Goal: Task Accomplishment & Management: Use online tool/utility

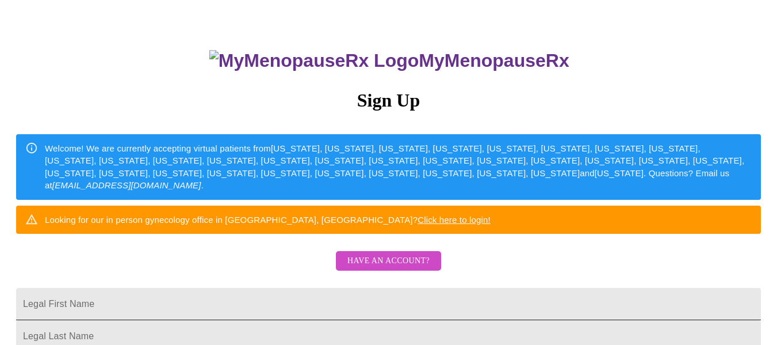
scroll to position [115, 0]
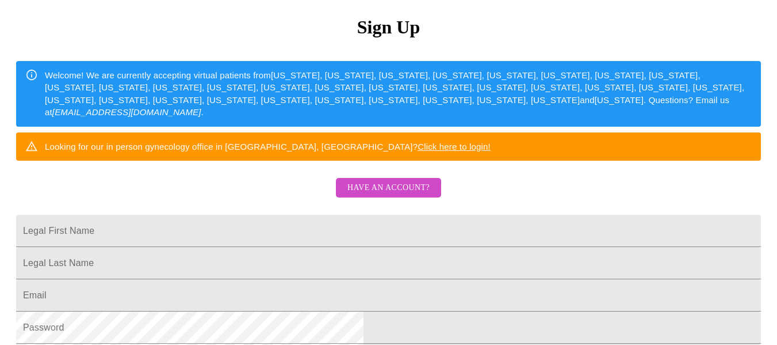
click at [399, 195] on span "Have an account?" at bounding box center [389, 188] width 82 height 14
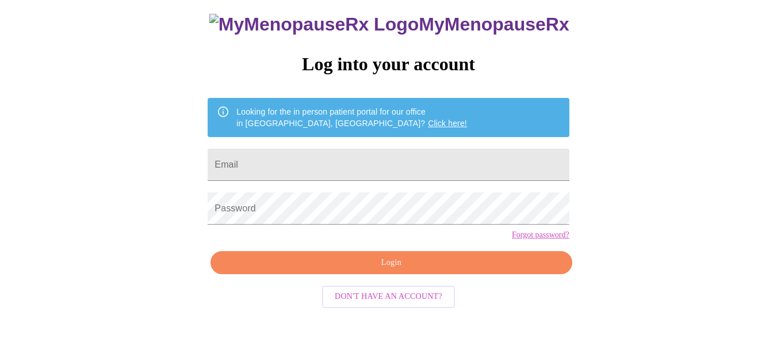
scroll to position [67, 0]
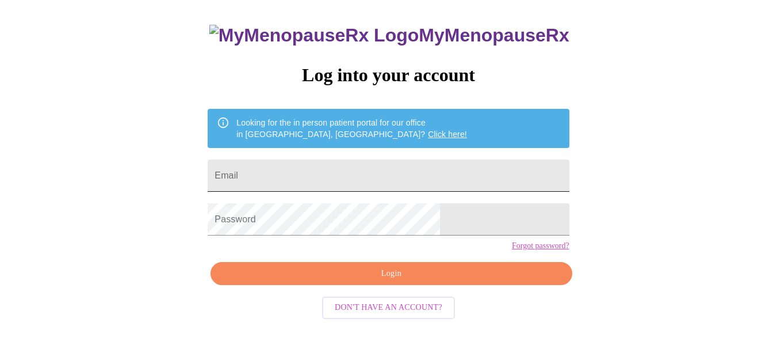
click at [362, 162] on input "Email" at bounding box center [388, 175] width 361 height 32
type input "[EMAIL_ADDRESS][DOMAIN_NAME]"
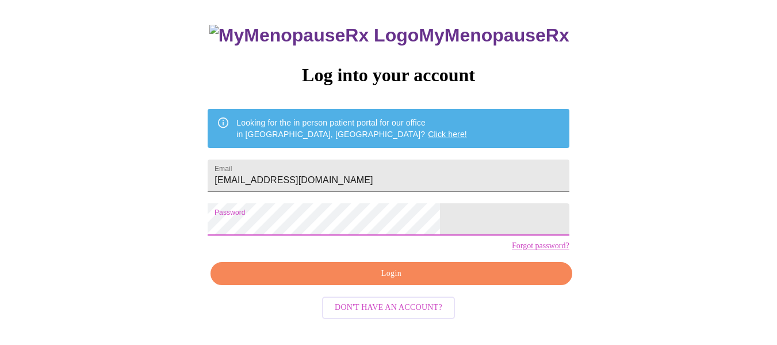
click at [383, 281] on span "Login" at bounding box center [391, 273] width 335 height 14
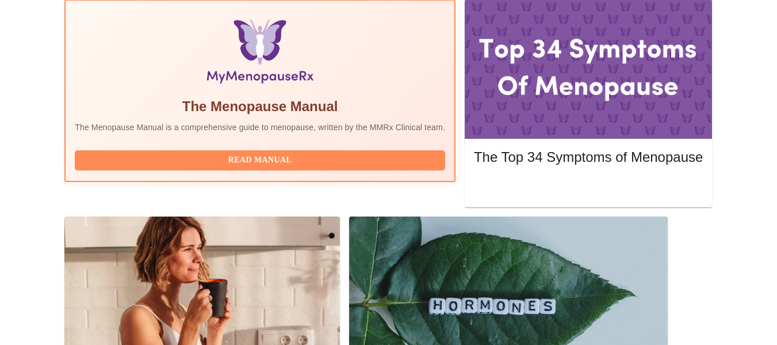
scroll to position [403, 0]
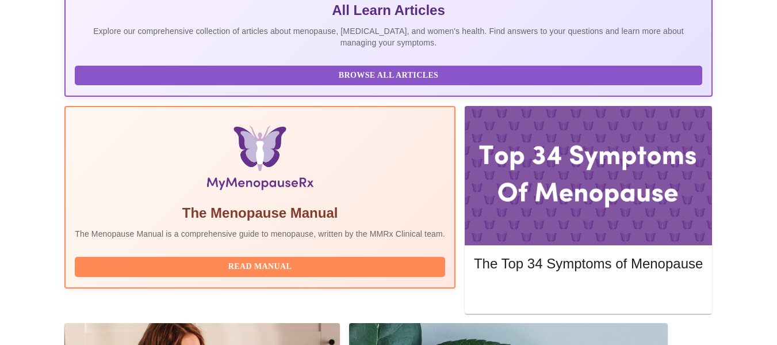
scroll to position [345, 0]
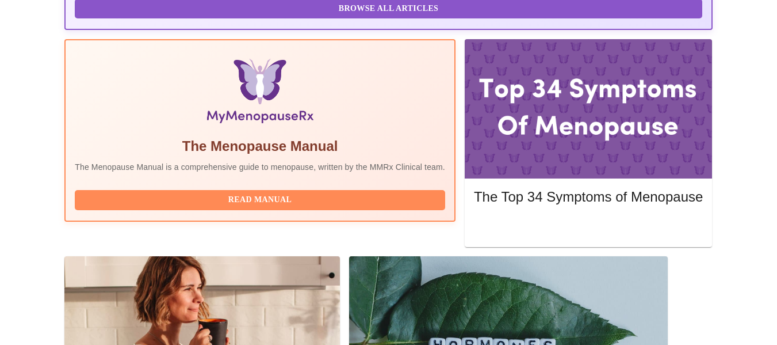
drag, startPoint x: 471, startPoint y: 178, endPoint x: 403, endPoint y: 186, distance: 68.4
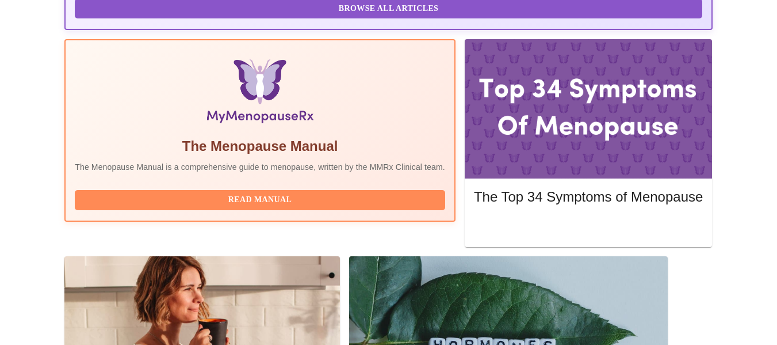
drag, startPoint x: 389, startPoint y: 180, endPoint x: 373, endPoint y: 176, distance: 16.0
drag, startPoint x: 294, startPoint y: 160, endPoint x: 266, endPoint y: 158, distance: 27.7
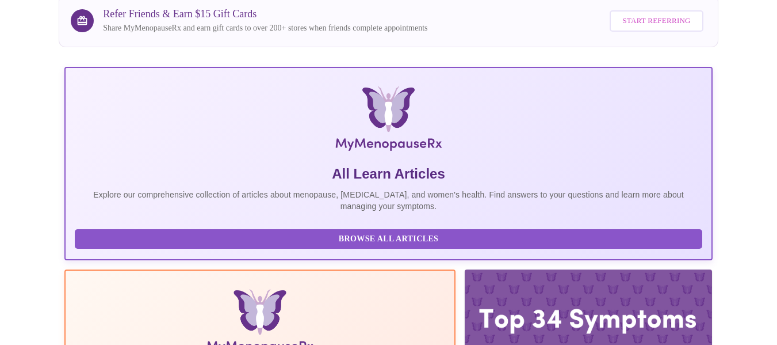
scroll to position [288, 0]
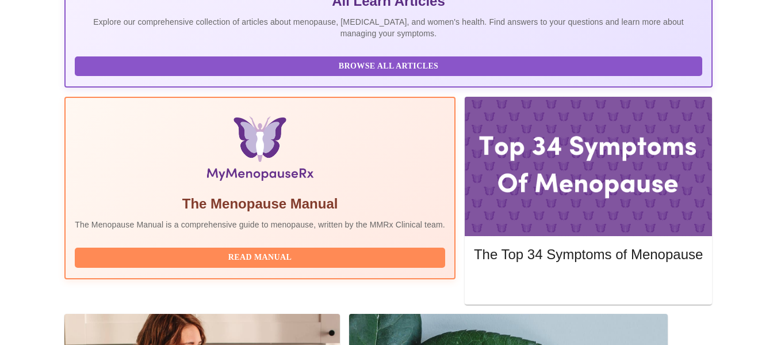
drag, startPoint x: 171, startPoint y: 209, endPoint x: 515, endPoint y: 200, distance: 343.6
drag, startPoint x: 520, startPoint y: 200, endPoint x: 536, endPoint y: 210, distance: 19.2
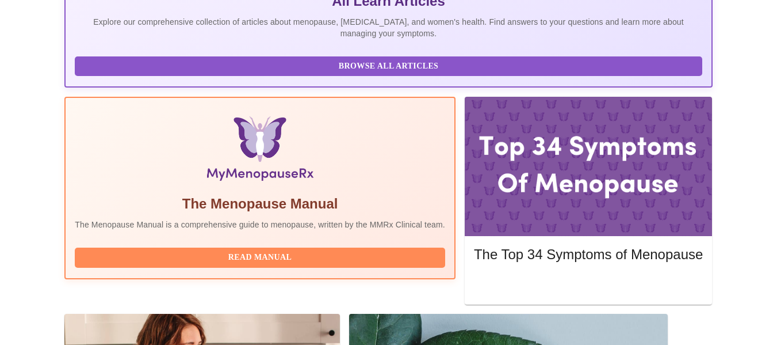
copy h3 "pre-assessment"
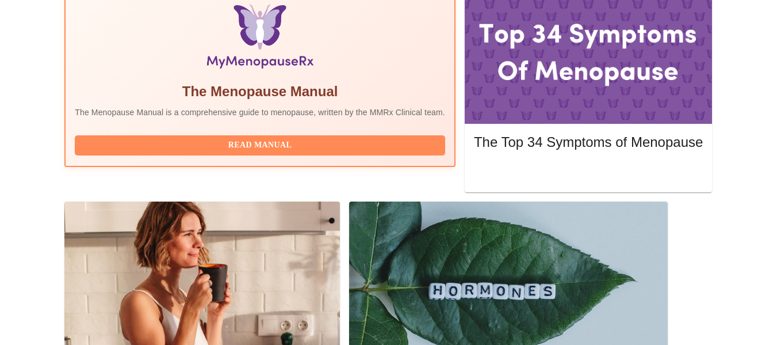
scroll to position [345, 0]
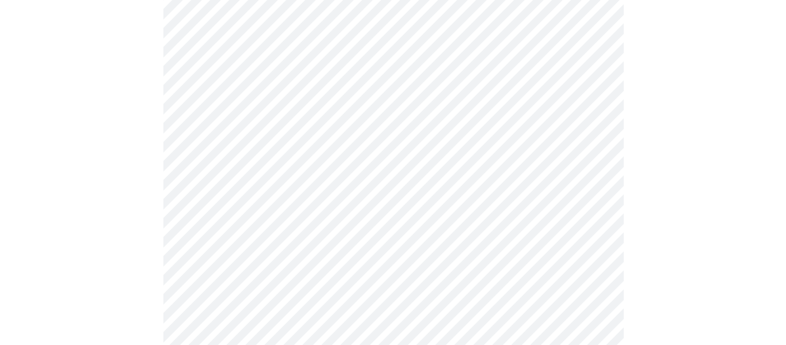
scroll to position [173, 0]
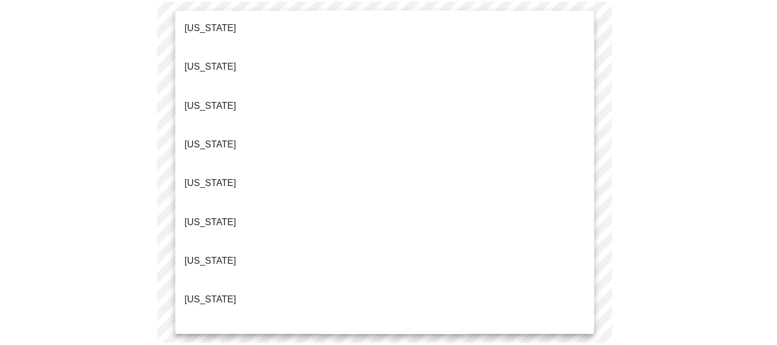
scroll to position [288, 0]
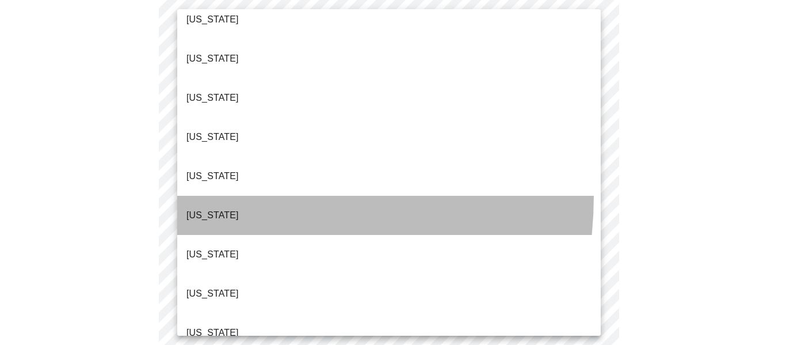
click at [214, 196] on li "[US_STATE]" at bounding box center [388, 215] width 423 height 39
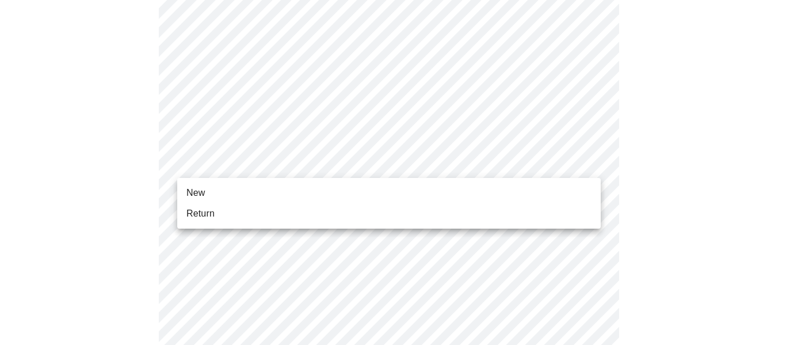
click at [226, 216] on li "Return" at bounding box center [388, 213] width 423 height 21
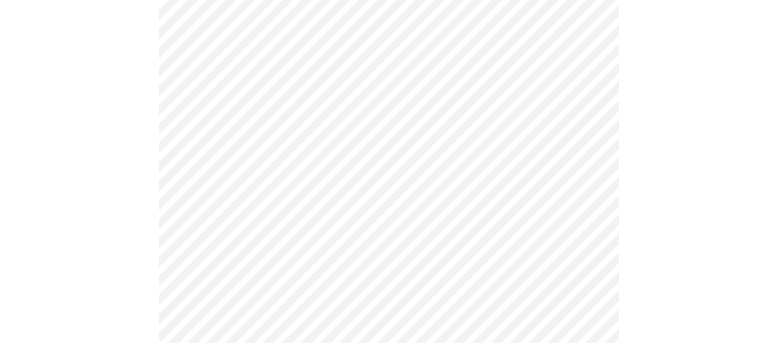
scroll to position [0, 0]
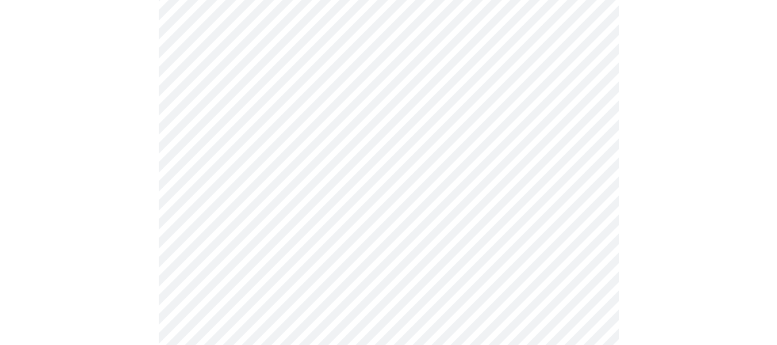
scroll to position [460, 0]
click at [304, 154] on body "MyMenopauseRx Appointments Messaging Labs Uploads Medications Community Refer a…" at bounding box center [389, 262] width 768 height 1436
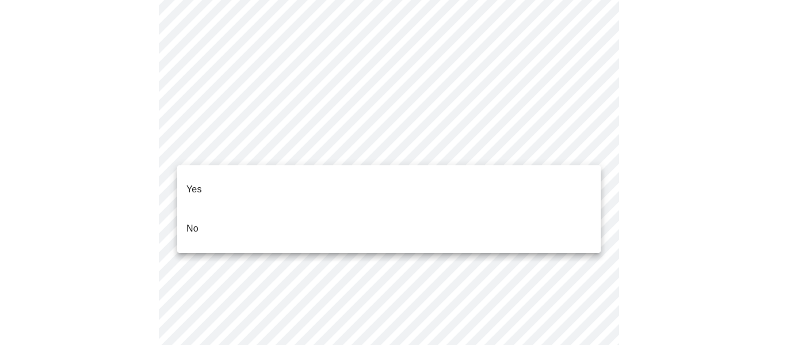
click at [226, 184] on li "Yes" at bounding box center [388, 189] width 423 height 39
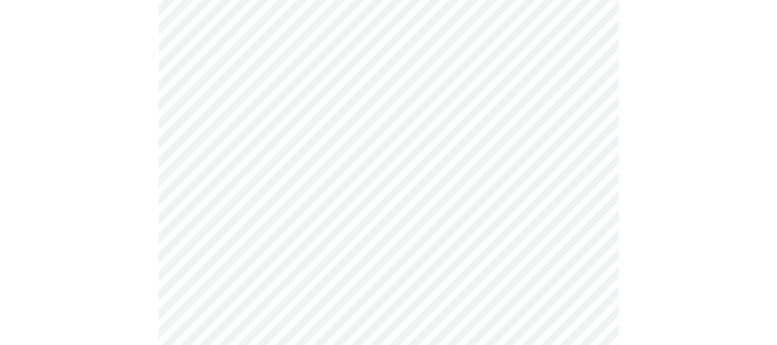
click at [354, 237] on body "MyMenopauseRx Appointments Messaging Labs Uploads Medications Community Refer a…" at bounding box center [389, 258] width 768 height 1429
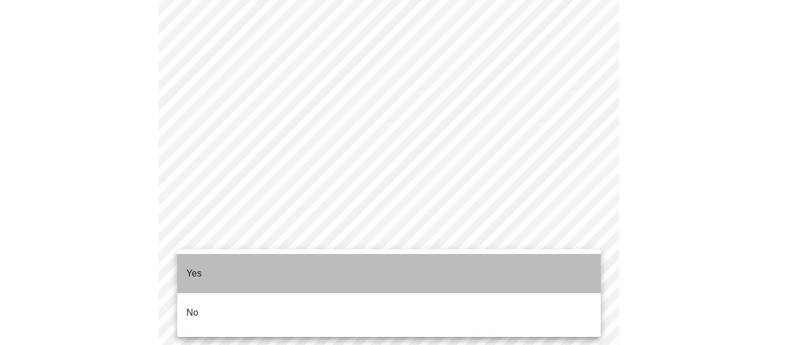
click at [201, 270] on p "Yes" at bounding box center [194, 273] width 16 height 14
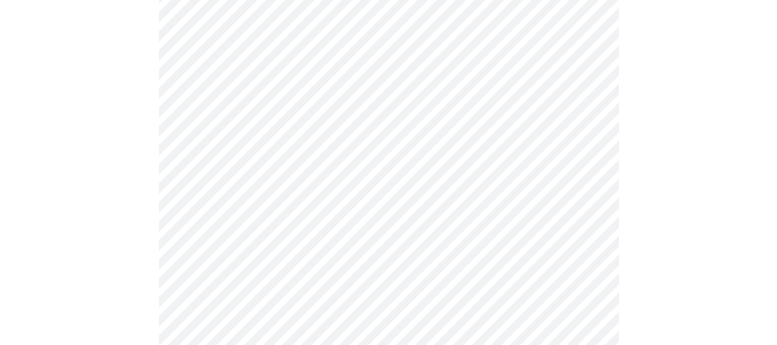
scroll to position [633, 0]
click at [360, 149] on body "MyMenopauseRx Appointments Messaging Labs Uploads Medications Community Refer a…" at bounding box center [389, 83] width 768 height 1422
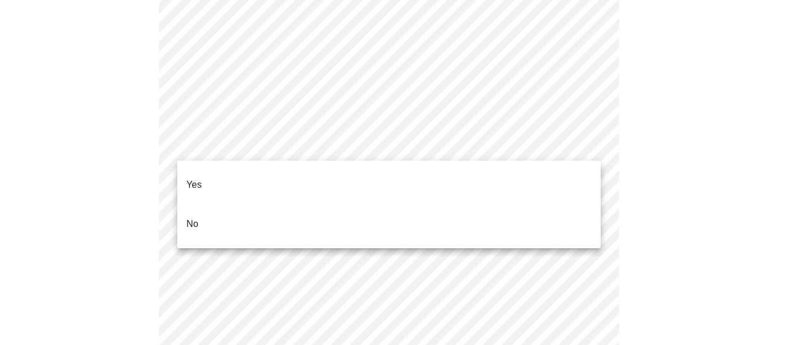
click at [222, 182] on li "Yes" at bounding box center [388, 184] width 423 height 39
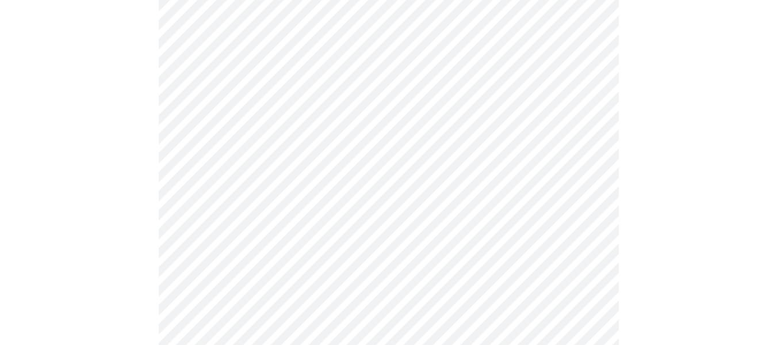
scroll to position [748, 0]
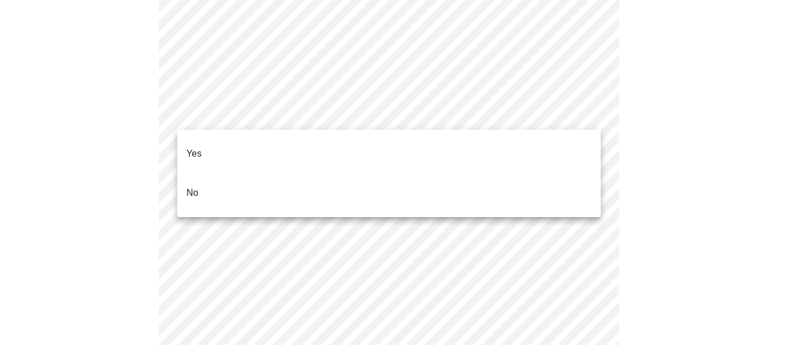
click at [227, 147] on li "Yes" at bounding box center [388, 153] width 423 height 39
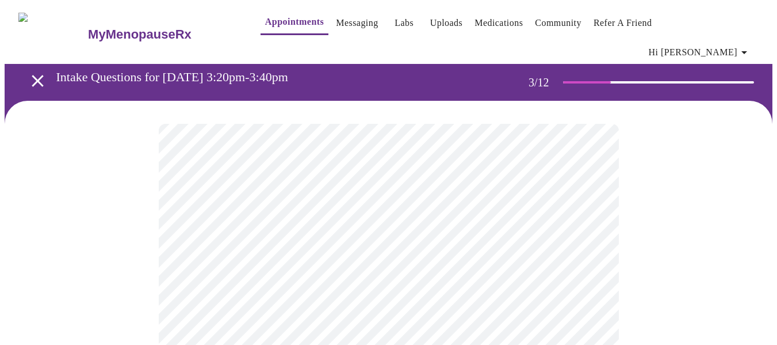
scroll to position [115, 0]
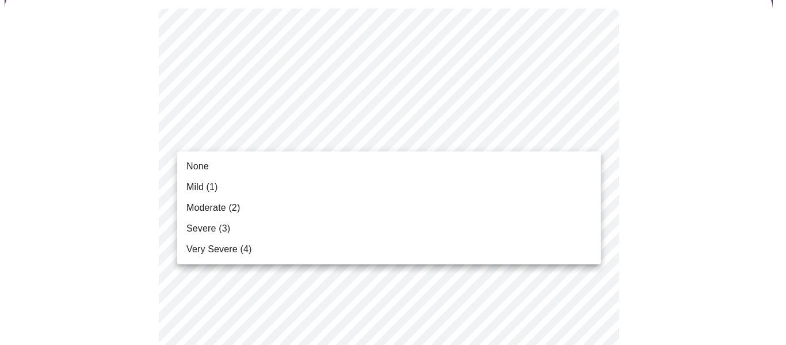
click at [235, 163] on li "None" at bounding box center [388, 166] width 423 height 21
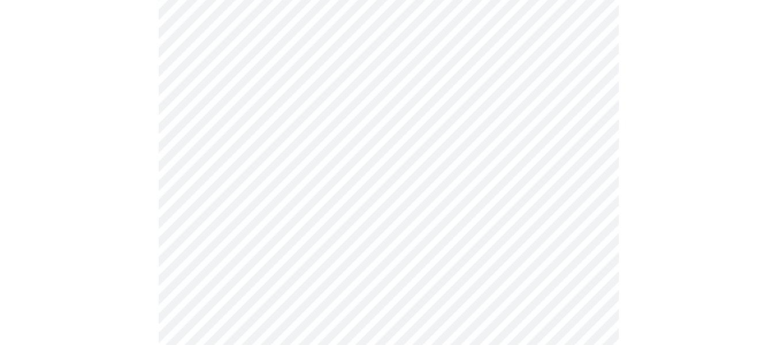
scroll to position [230, 0]
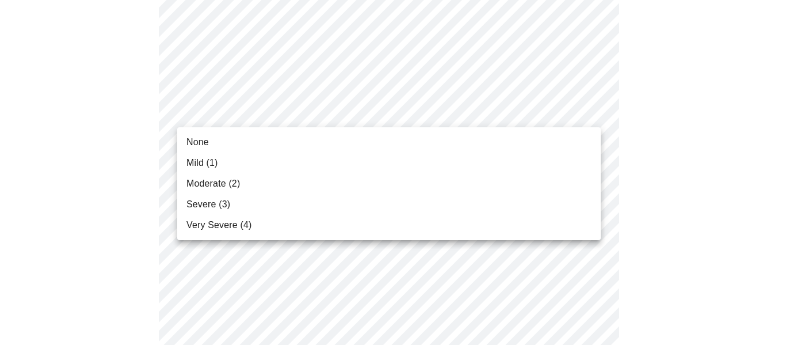
click at [207, 146] on li "None" at bounding box center [388, 142] width 423 height 21
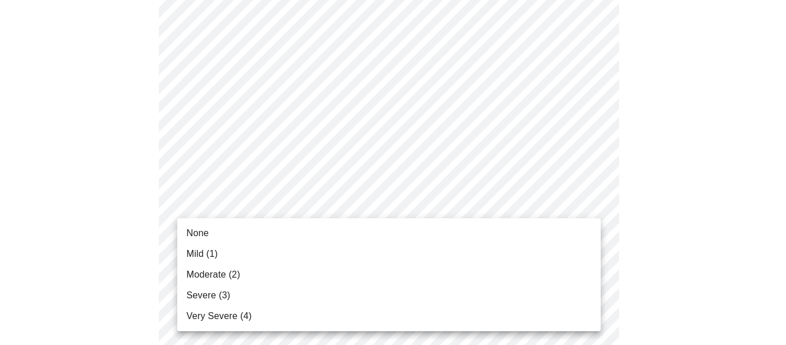
click at [193, 256] on span "Mild (1)" at bounding box center [202, 254] width 32 height 14
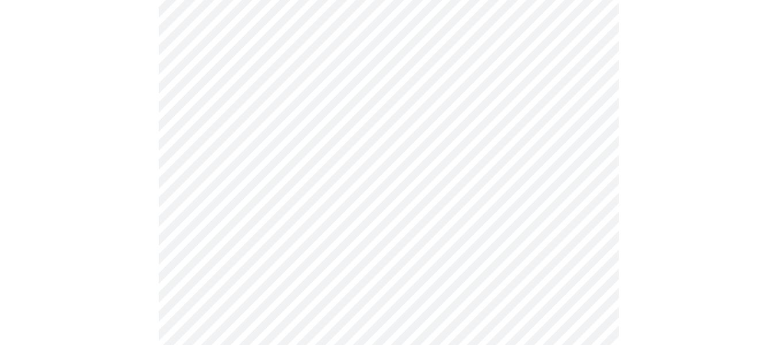
scroll to position [403, 0]
click at [292, 116] on body "MyMenopauseRx Appointments Messaging Labs Uploads Medications Community Refer a…" at bounding box center [389, 351] width 768 height 1498
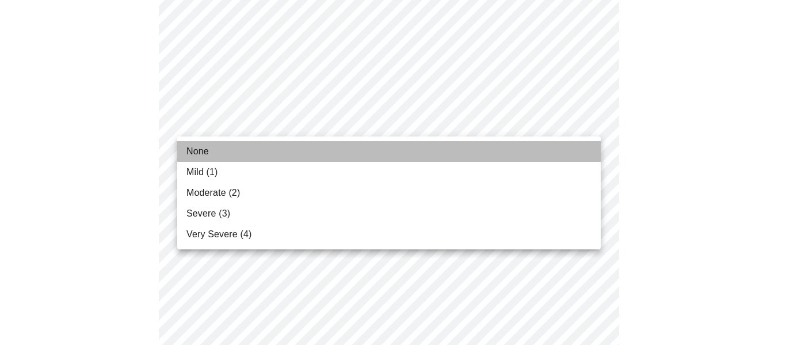
click at [211, 155] on li "None" at bounding box center [388, 151] width 423 height 21
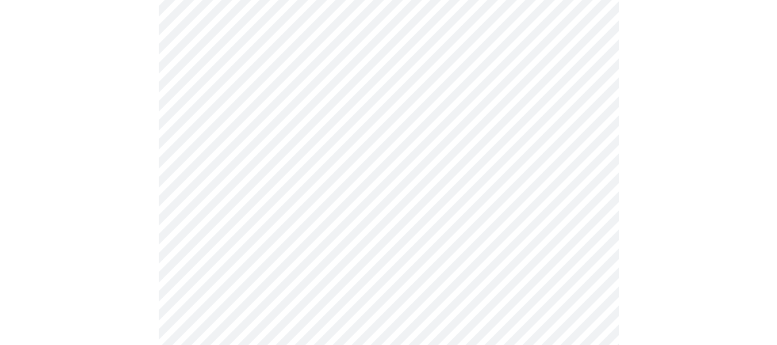
click at [258, 196] on body "MyMenopauseRx Appointments Messaging Labs Uploads Medications Community Refer a…" at bounding box center [389, 343] width 768 height 1482
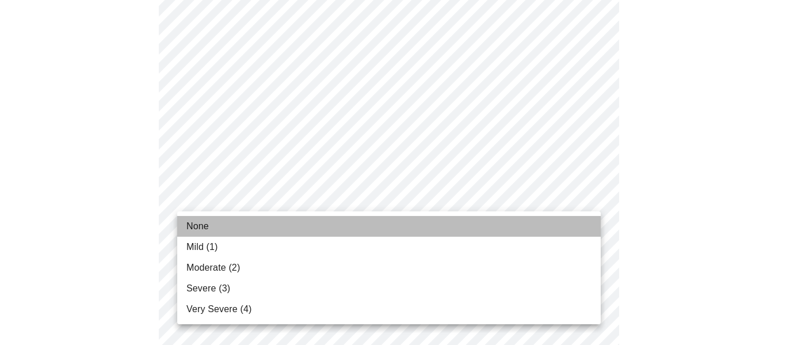
click at [204, 220] on span "None" at bounding box center [197, 226] width 22 height 14
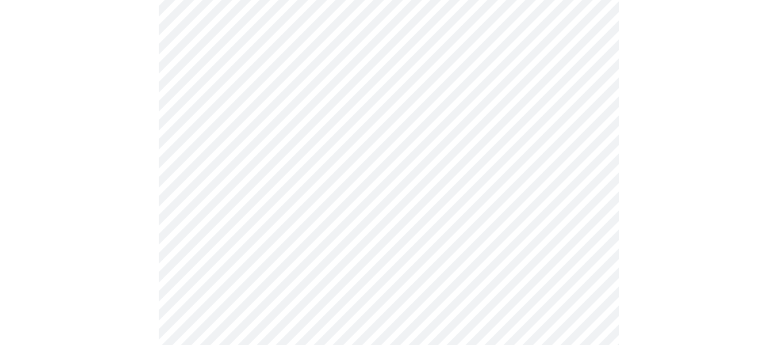
scroll to position [518, 0]
click at [247, 82] on body "MyMenopauseRx Appointments Messaging Labs Uploads Medications Community Refer a…" at bounding box center [389, 220] width 768 height 1466
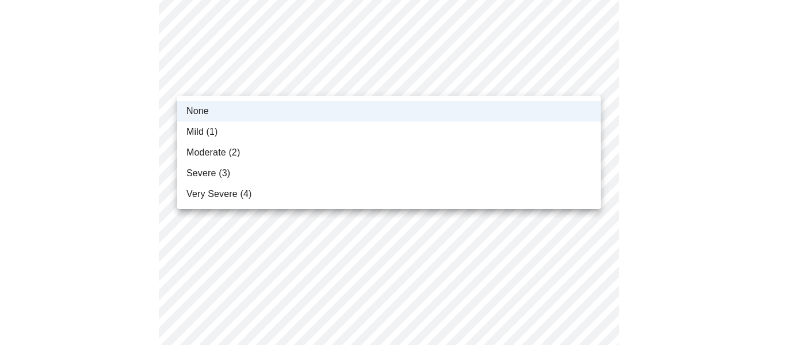
click at [247, 150] on li "Moderate (2)" at bounding box center [388, 152] width 423 height 21
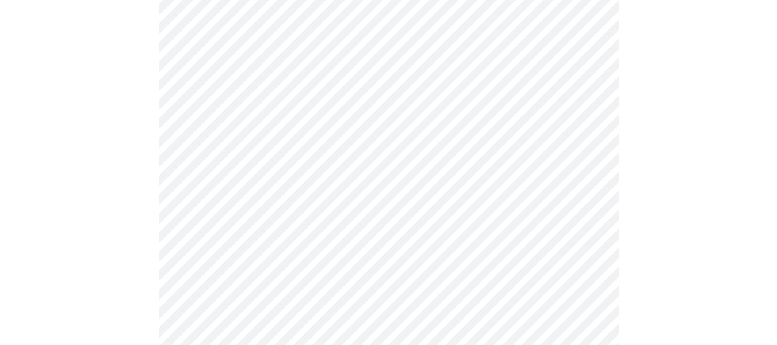
click at [253, 156] on body "MyMenopauseRx Appointments Messaging Labs Uploads Medications Community Refer a…" at bounding box center [389, 220] width 768 height 1466
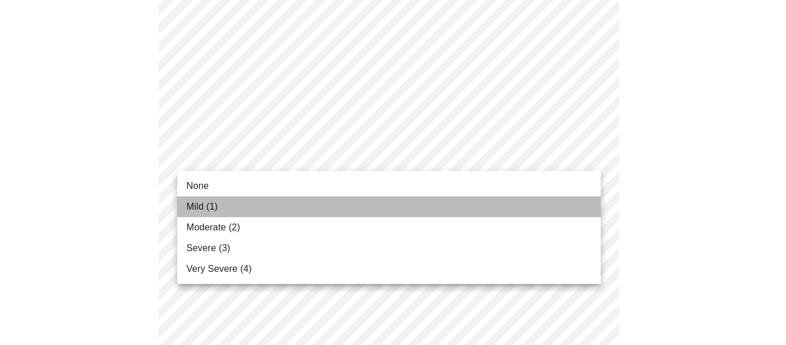
click at [207, 207] on span "Mild (1)" at bounding box center [202, 207] width 32 height 14
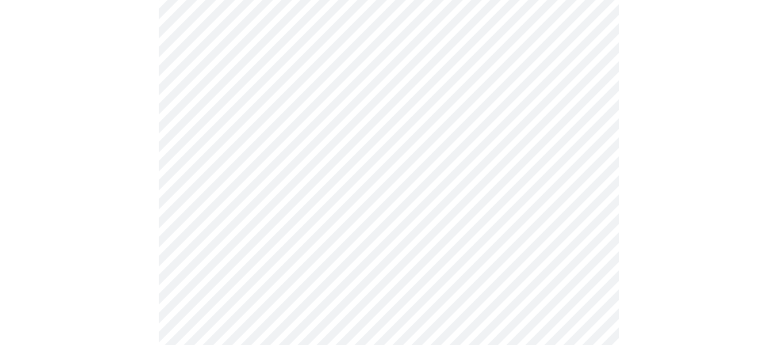
scroll to position [690, 0]
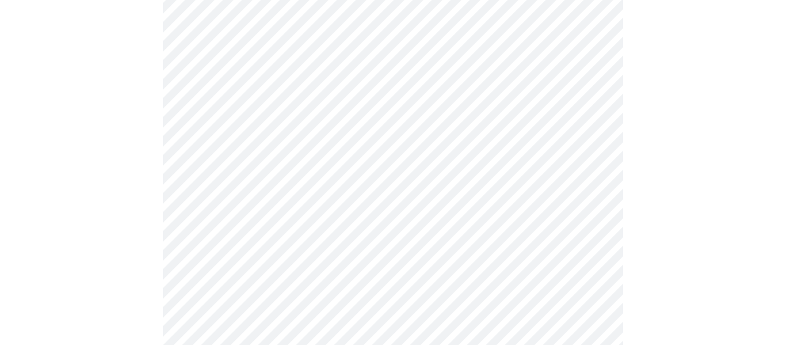
click at [280, 72] on body "MyMenopauseRx Appointments Messaging Labs Uploads Medications Community Refer a…" at bounding box center [393, 39] width 777 height 1450
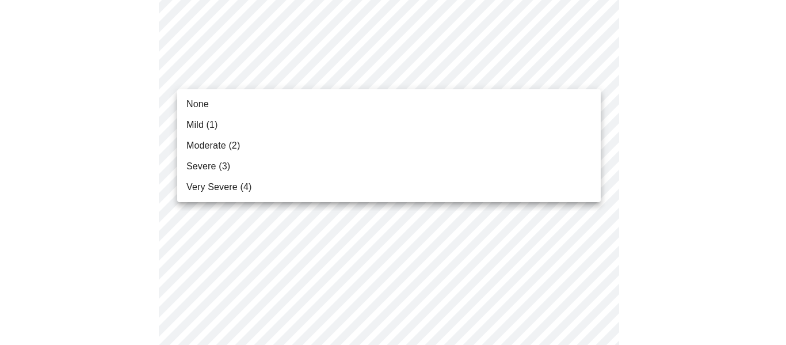
click at [208, 139] on span "Moderate (2)" at bounding box center [213, 146] width 54 height 14
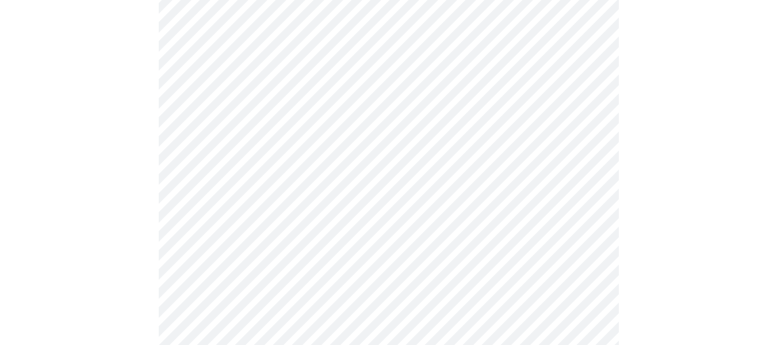
scroll to position [748, 0]
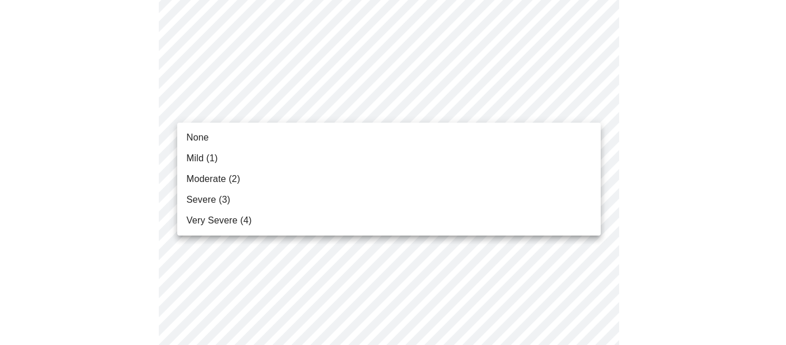
click at [208, 201] on span "Severe (3)" at bounding box center [208, 200] width 44 height 14
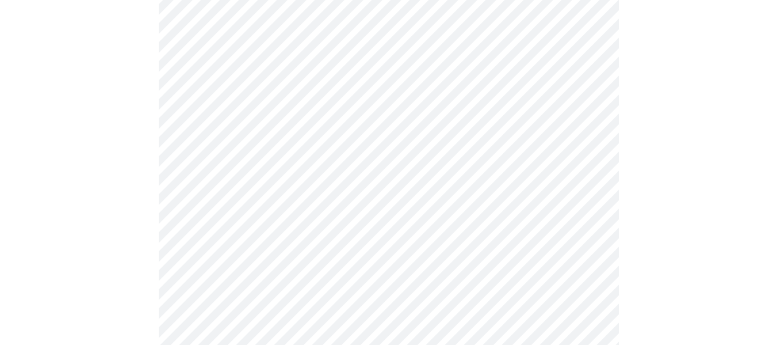
scroll to position [863, 0]
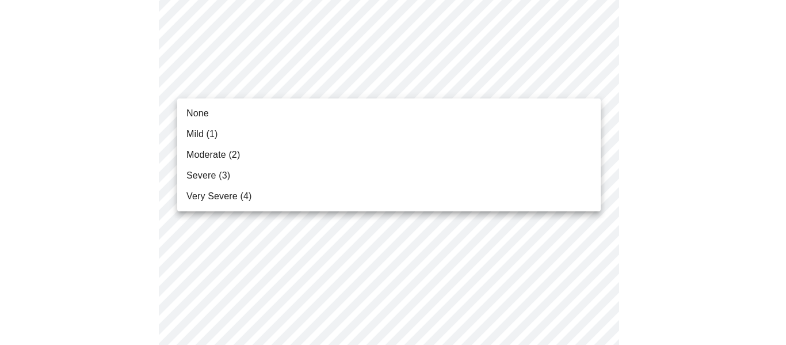
click at [209, 116] on li "None" at bounding box center [388, 113] width 423 height 21
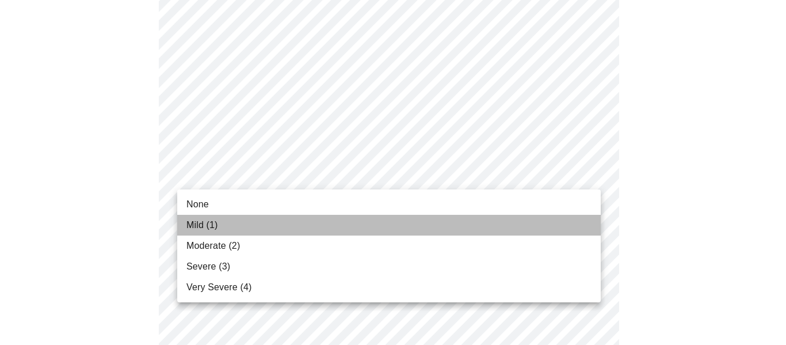
click at [208, 226] on span "Mild (1)" at bounding box center [202, 225] width 32 height 14
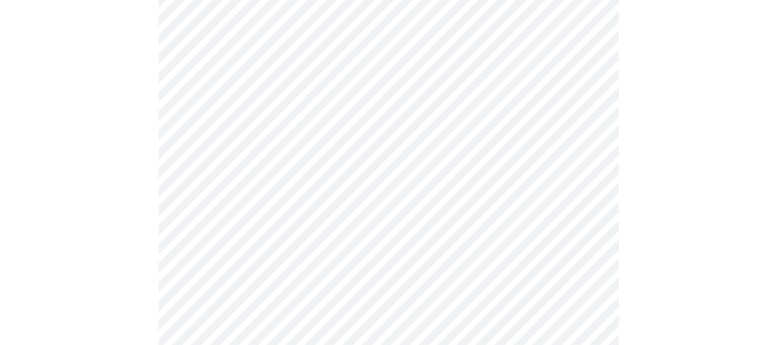
scroll to position [978, 0]
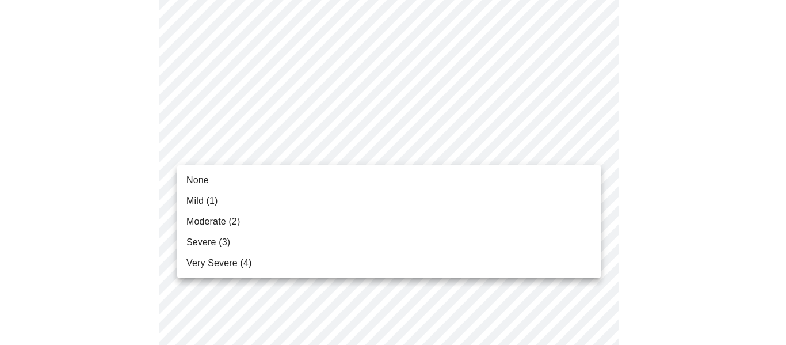
click at [220, 181] on li "None" at bounding box center [388, 180] width 423 height 21
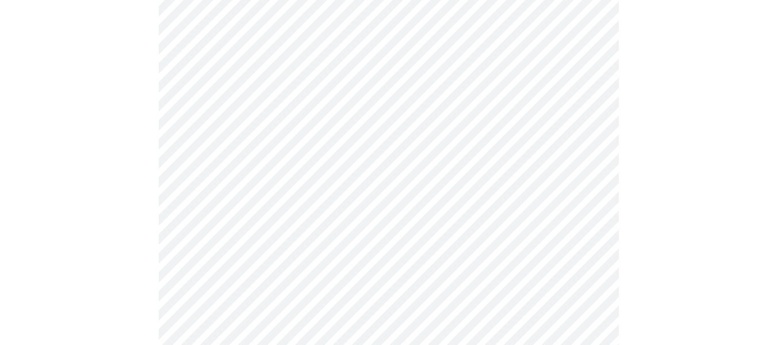
scroll to position [518, 0]
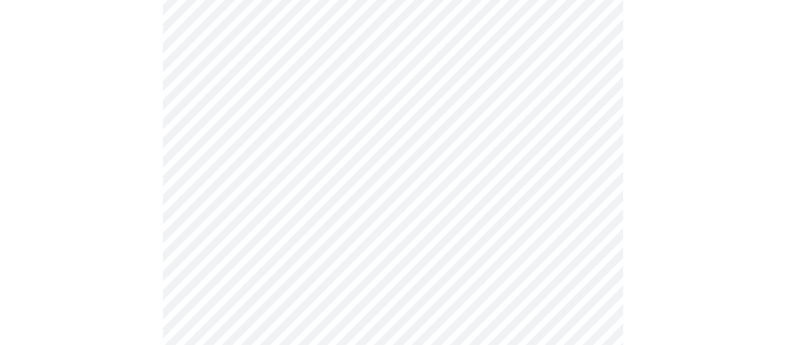
click at [282, 186] on body "MyMenopauseRx Appointments Messaging Labs Uploads Medications Community Refer a…" at bounding box center [393, 63] width 777 height 1152
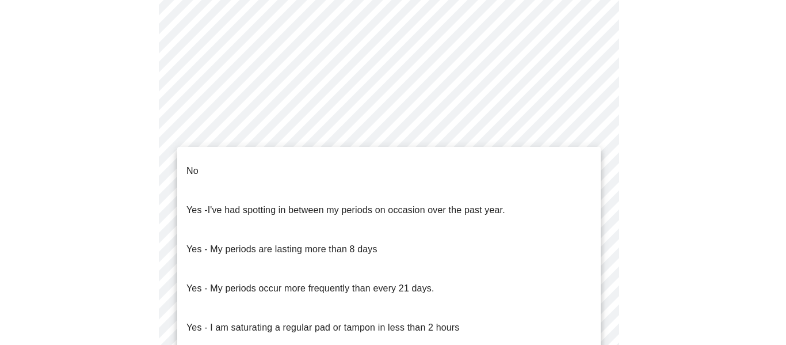
click at [236, 161] on li "No" at bounding box center [388, 170] width 423 height 39
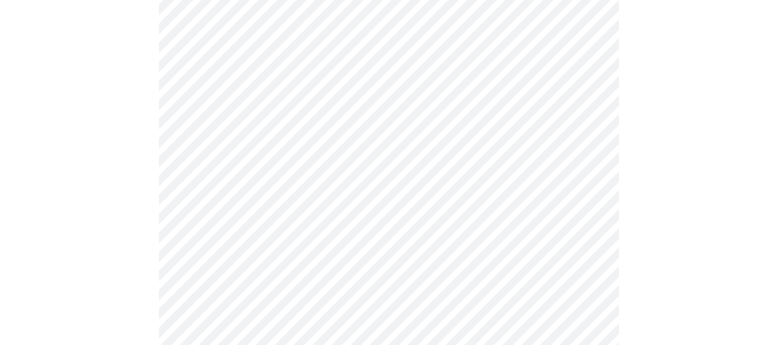
scroll to position [633, 0]
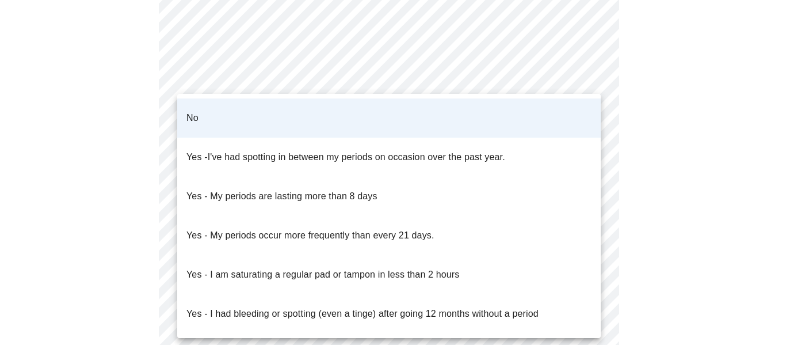
click at [325, 74] on div at bounding box center [393, 172] width 786 height 345
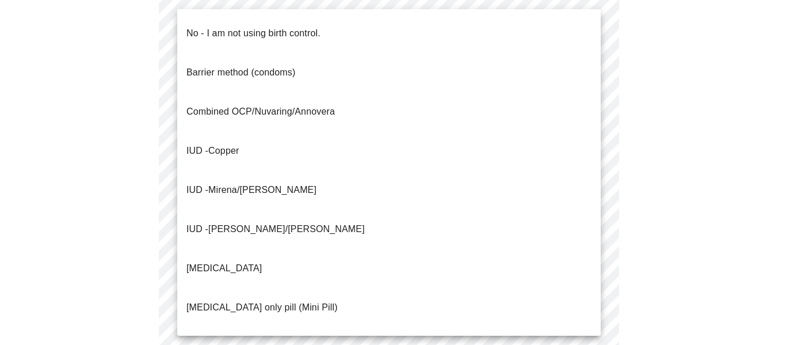
click at [262, 26] on p "No - I am not using birth control." at bounding box center [253, 33] width 134 height 14
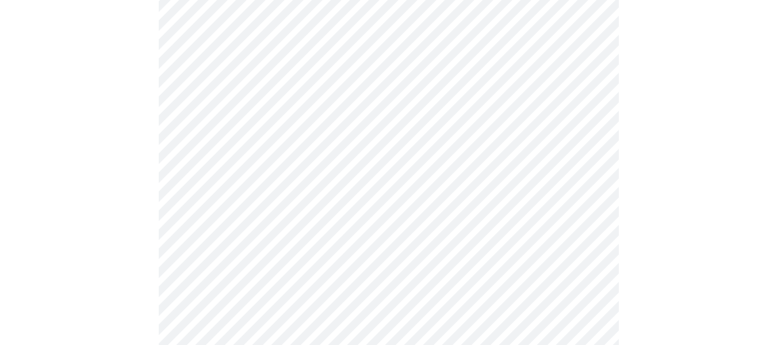
scroll to position [748, 0]
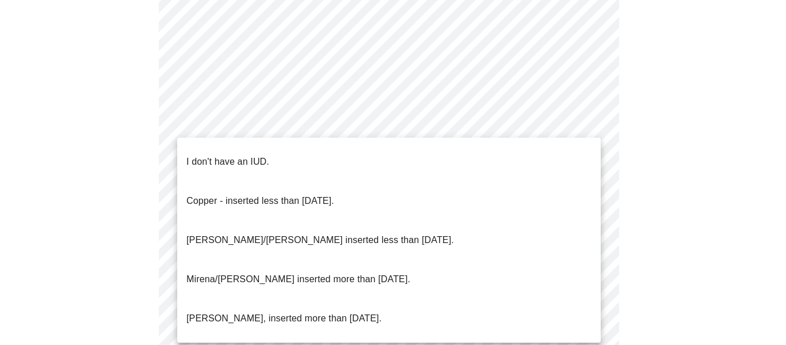
click at [236, 155] on p "I don't have an IUD." at bounding box center [227, 162] width 83 height 14
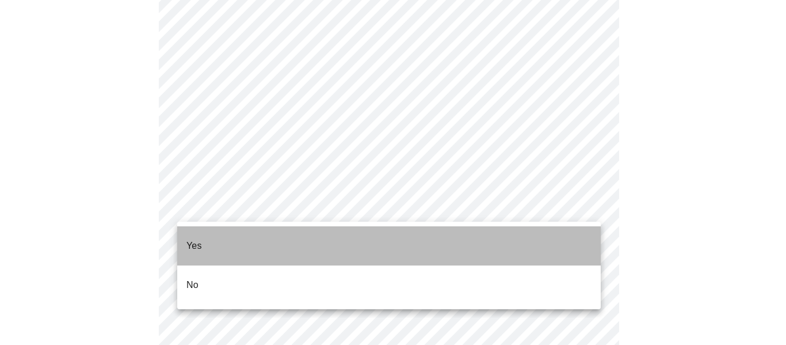
click at [231, 236] on li "Yes" at bounding box center [388, 245] width 423 height 39
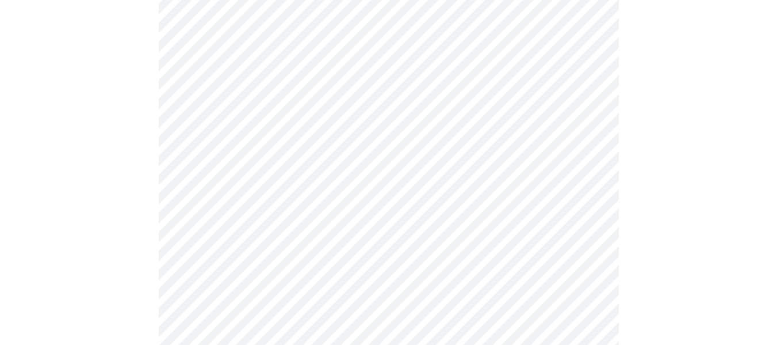
scroll to position [288, 0]
click at [282, 113] on body "MyMenopauseRx Appointments Messaging Labs Uploads Medications Community Refer a…" at bounding box center [389, 150] width 768 height 866
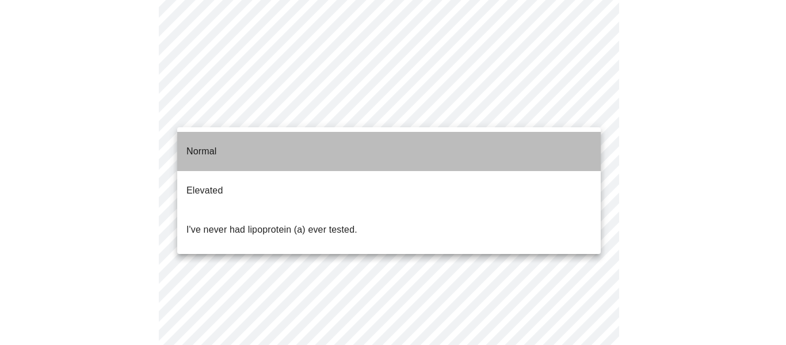
click at [280, 145] on li "Normal" at bounding box center [388, 151] width 423 height 39
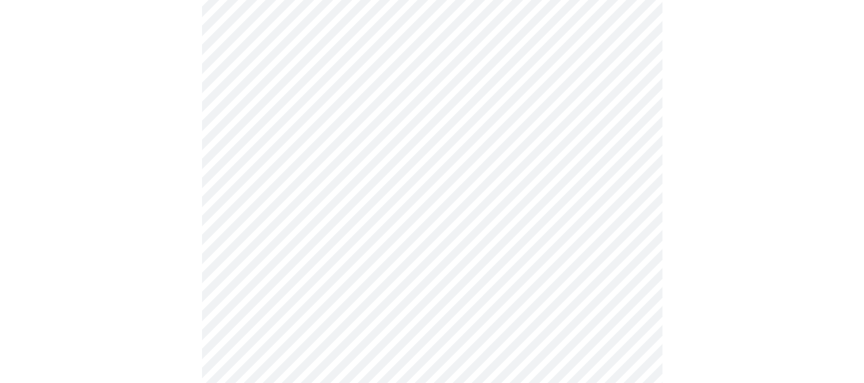
scroll to position [3056, 0]
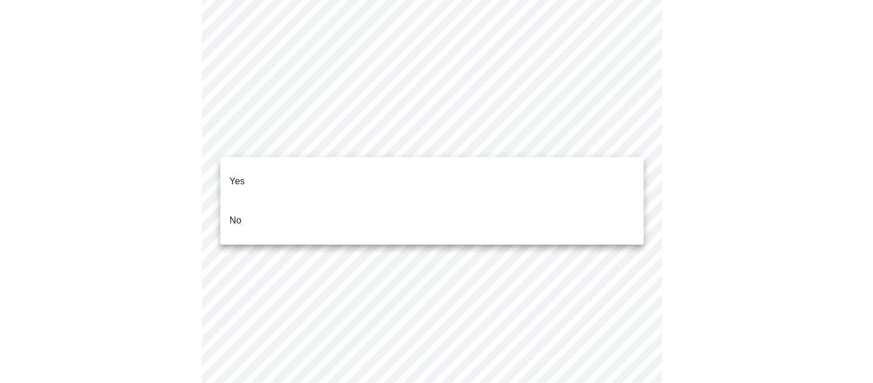
click at [307, 213] on li "No" at bounding box center [431, 220] width 423 height 39
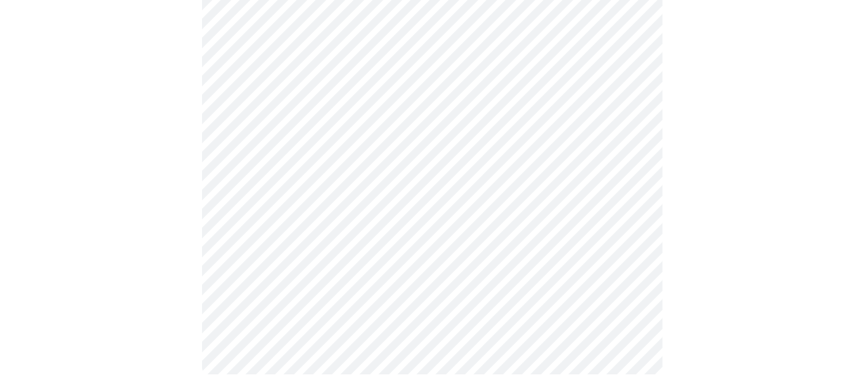
scroll to position [669, 0]
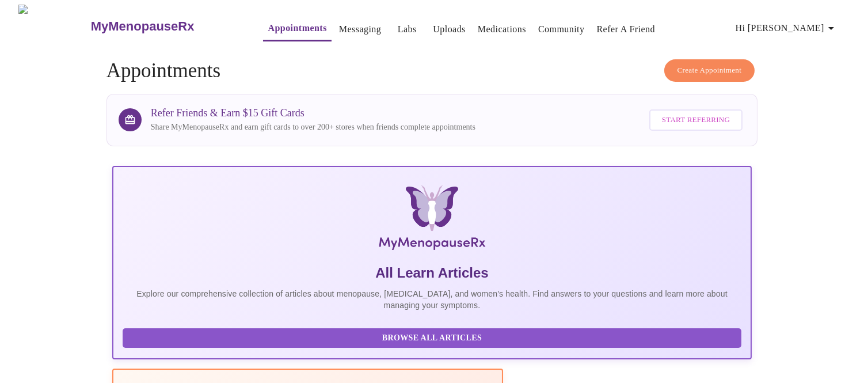
click at [283, 26] on link "Appointments" at bounding box center [297, 28] width 59 height 16
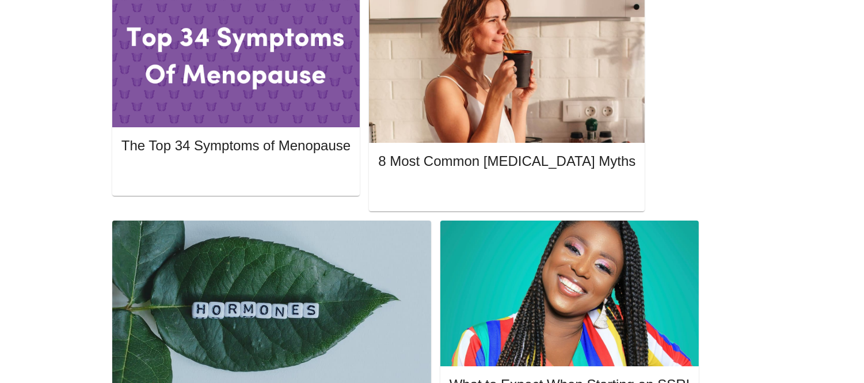
scroll to position [575, 0]
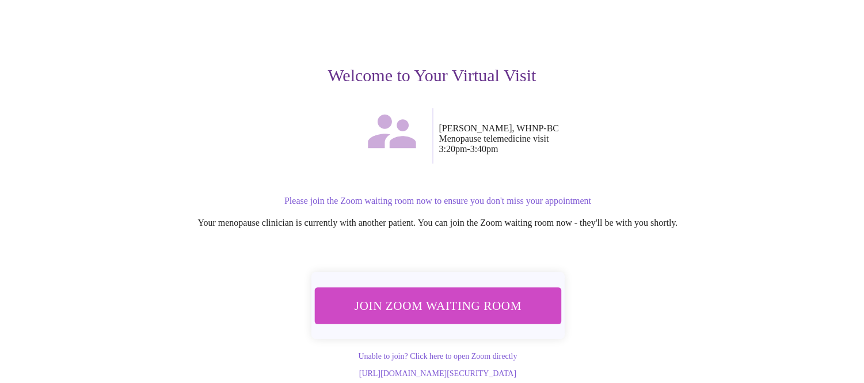
scroll to position [98, 0]
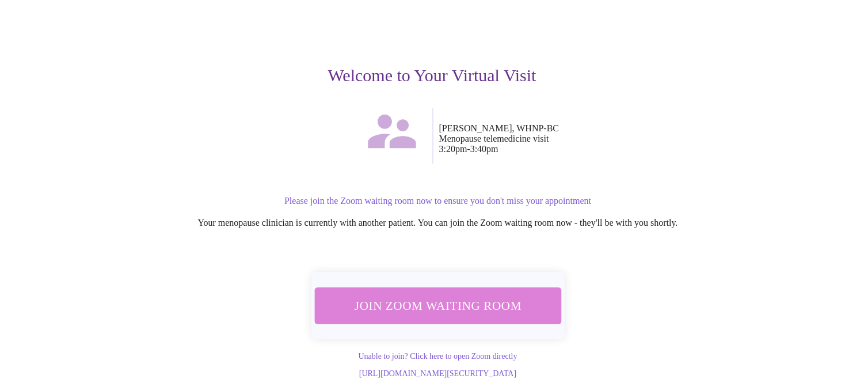
click at [457, 297] on span "Join Zoom Waiting Room" at bounding box center [437, 305] width 219 height 21
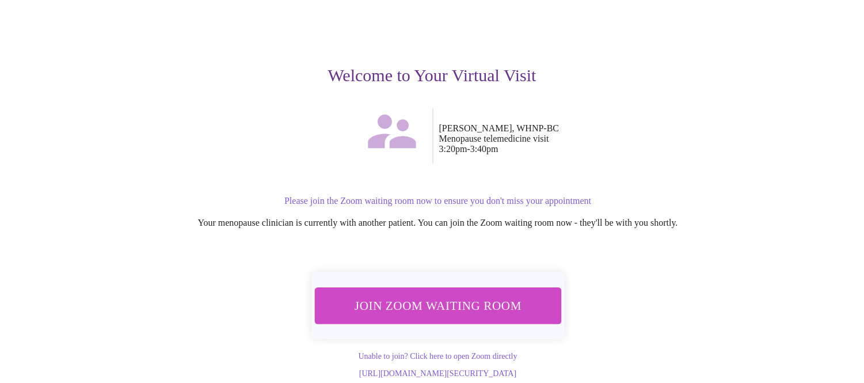
click at [449, 344] on link "Unable to join? Click here to open Zoom directly" at bounding box center [437, 356] width 159 height 9
click at [393, 295] on span "Join Zoom Waiting Room" at bounding box center [437, 305] width 217 height 21
click at [165, 151] on div at bounding box center [255, 135] width 354 height 55
click at [87, 235] on div "Welcome to Your Virtual Visit [PERSON_NAME], WHNP-BC Menopause telemedicine vis…" at bounding box center [432, 168] width 709 height 419
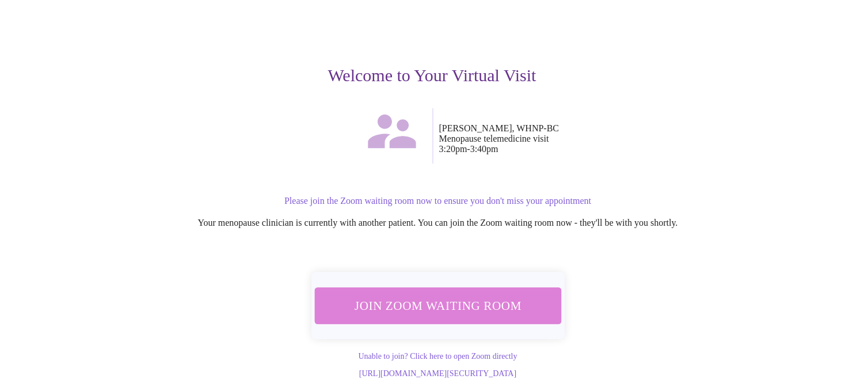
click at [501, 295] on span "Join Zoom Waiting Room" at bounding box center [437, 305] width 217 height 21
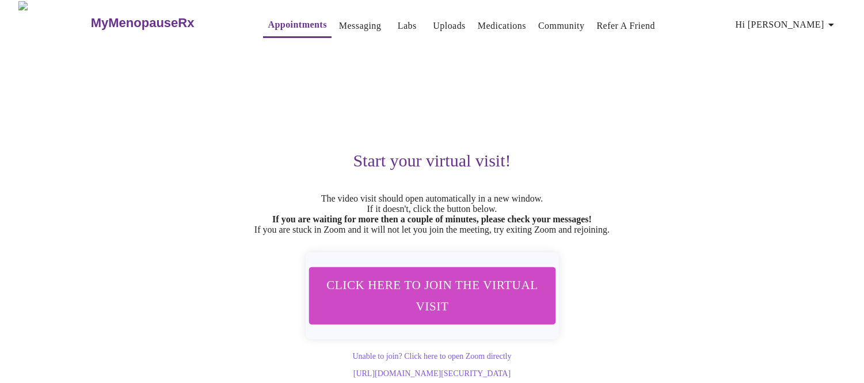
scroll to position [27, 0]
click at [759, 240] on div "Start your virtual visit! The video visit should open automatically in a new wi…" at bounding box center [432, 211] width 709 height 334
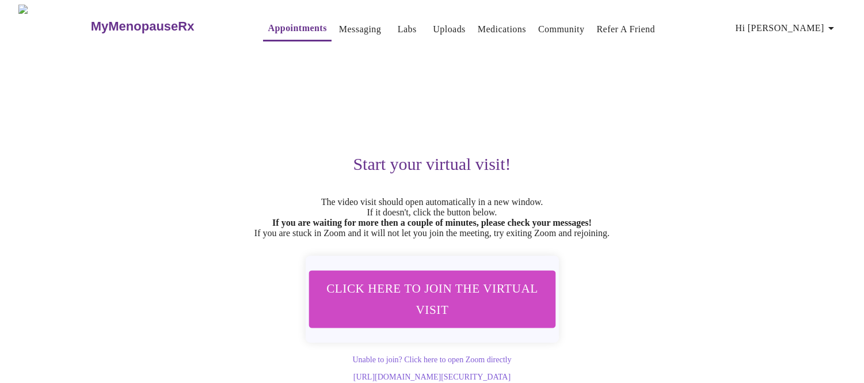
click at [339, 31] on link "Messaging" at bounding box center [360, 29] width 42 height 16
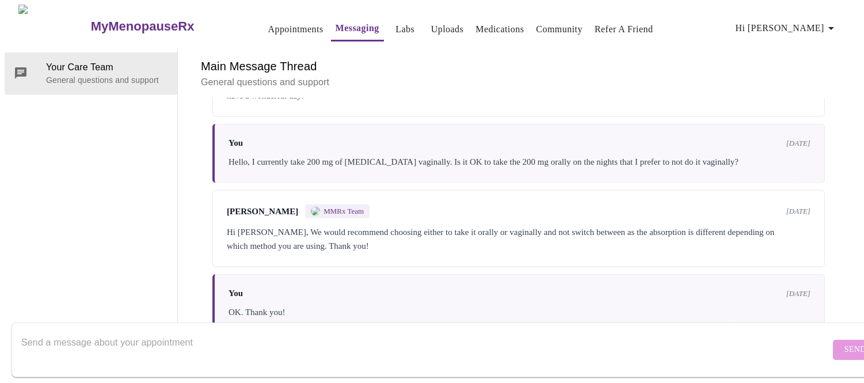
scroll to position [2739, 0]
